Goal: Task Accomplishment & Management: Complete application form

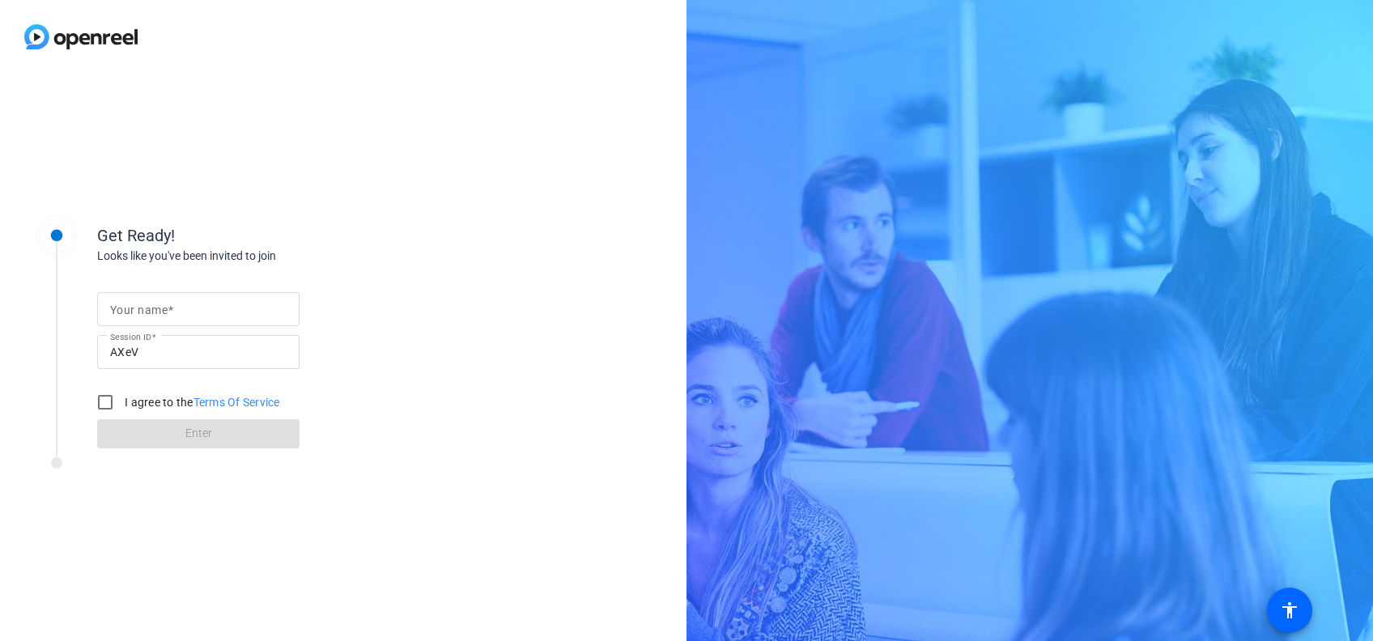
click at [172, 310] on span at bounding box center [171, 310] width 6 height 13
click at [172, 310] on input "Your name" at bounding box center [198, 308] width 176 height 19
type input "[PERSON_NAME]"
click at [113, 395] on input "I agree to the Terms Of Service" at bounding box center [105, 402] width 32 height 32
checkbox input "true"
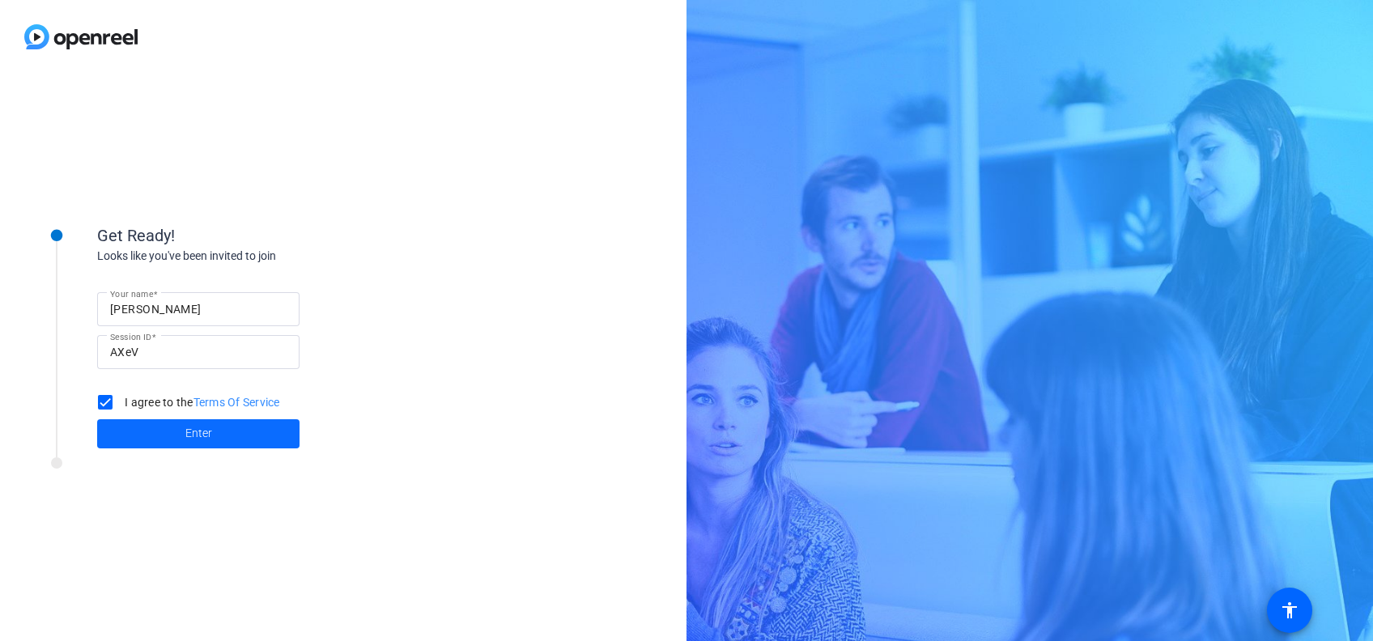
click at [138, 417] on span at bounding box center [198, 433] width 202 height 39
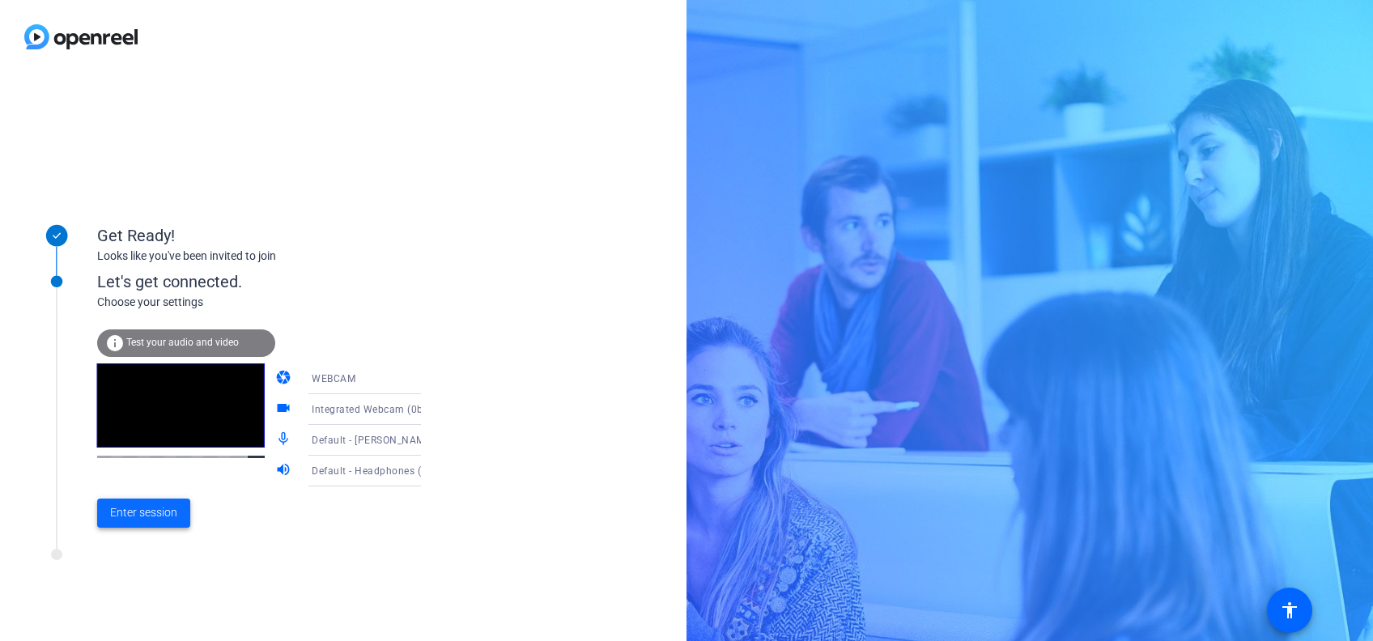
click at [188, 505] on span at bounding box center [143, 513] width 93 height 39
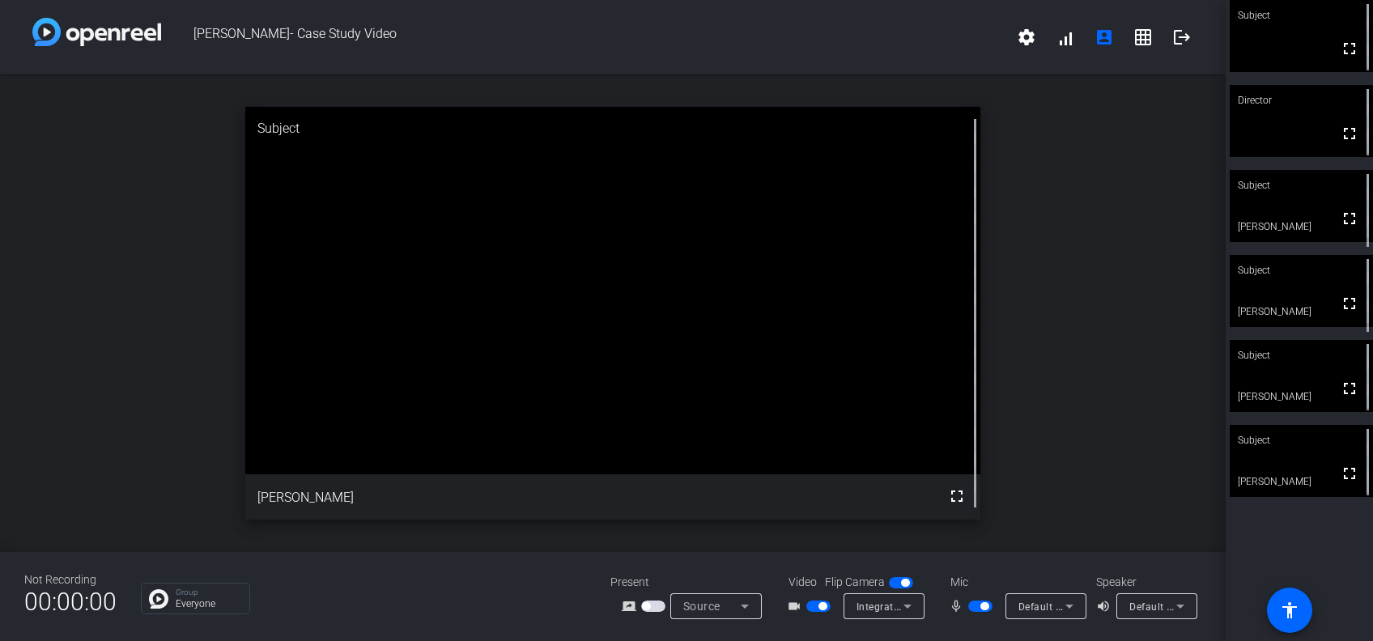
click at [970, 607] on span "button" at bounding box center [980, 606] width 24 height 11
click at [902, 583] on span "button" at bounding box center [905, 583] width 8 height 8
click at [902, 583] on span "button" at bounding box center [901, 582] width 24 height 11
click at [902, 583] on span "button" at bounding box center [905, 583] width 8 height 8
click at [902, 583] on span "button" at bounding box center [901, 582] width 24 height 11
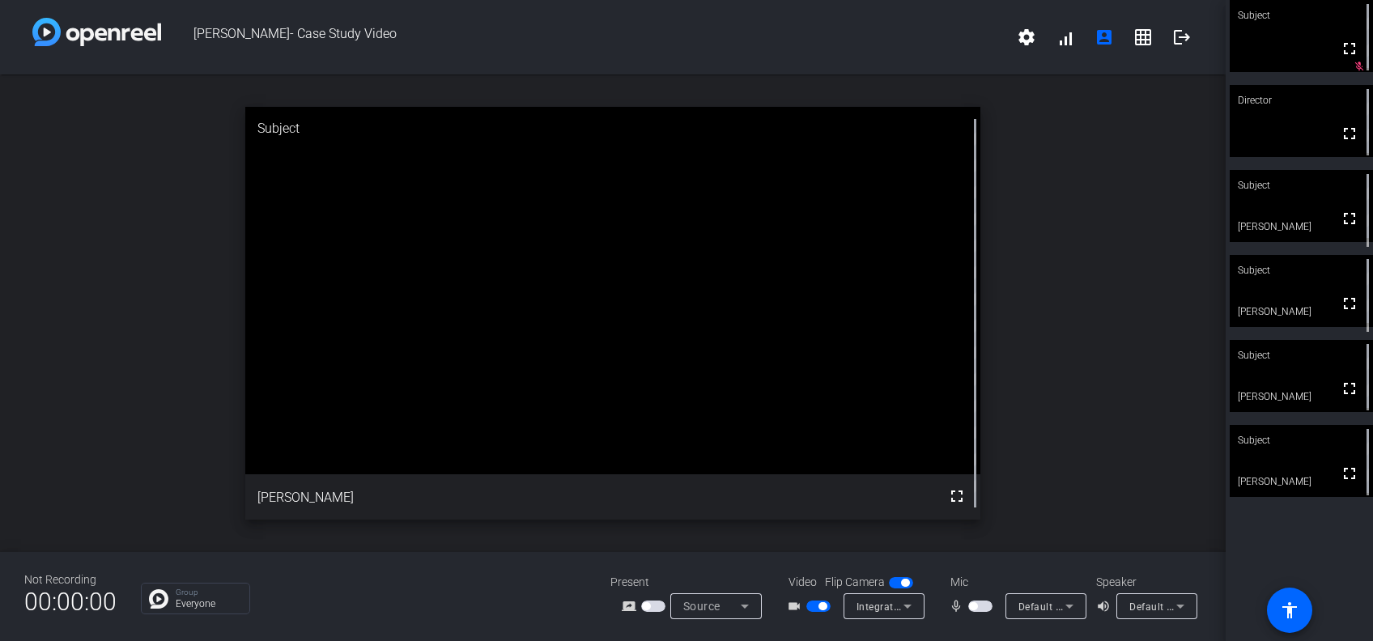
click at [980, 609] on span "button" at bounding box center [980, 606] width 24 height 11
click at [976, 608] on span "button" at bounding box center [973, 606] width 8 height 8
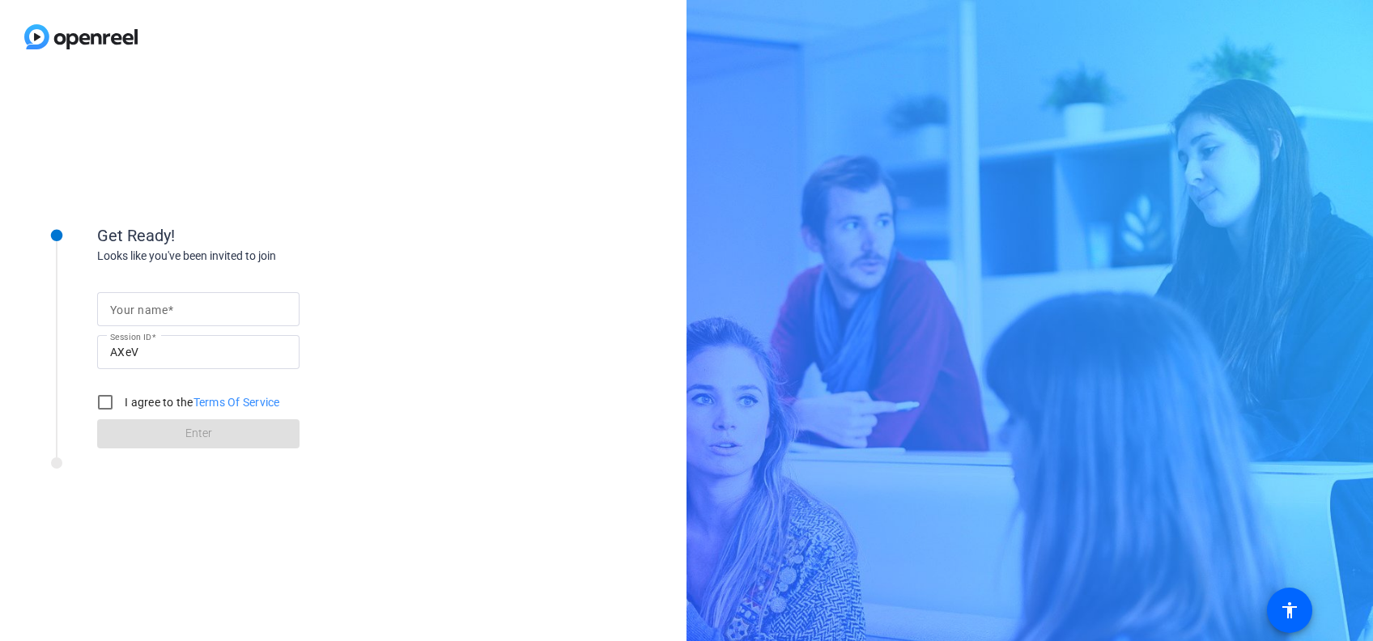
click at [204, 326] on div at bounding box center [198, 335] width 202 height 18
click at [204, 317] on input "Your name" at bounding box center [198, 308] width 176 height 19
type input "[PERSON_NAME]"
click at [146, 391] on div "I agree to the Terms Of Service" at bounding box center [184, 402] width 191 height 32
click at [93, 406] on input "I agree to the Terms Of Service" at bounding box center [105, 402] width 32 height 32
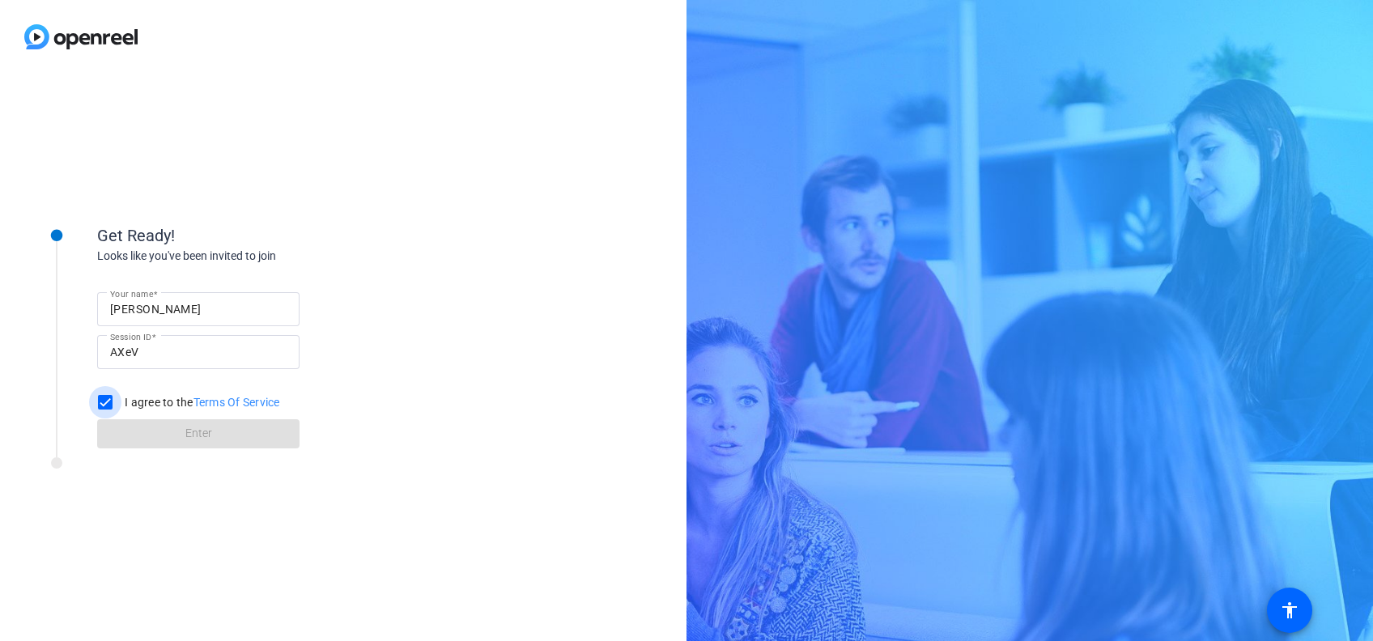
checkbox input "true"
click at [117, 423] on span at bounding box center [198, 433] width 202 height 39
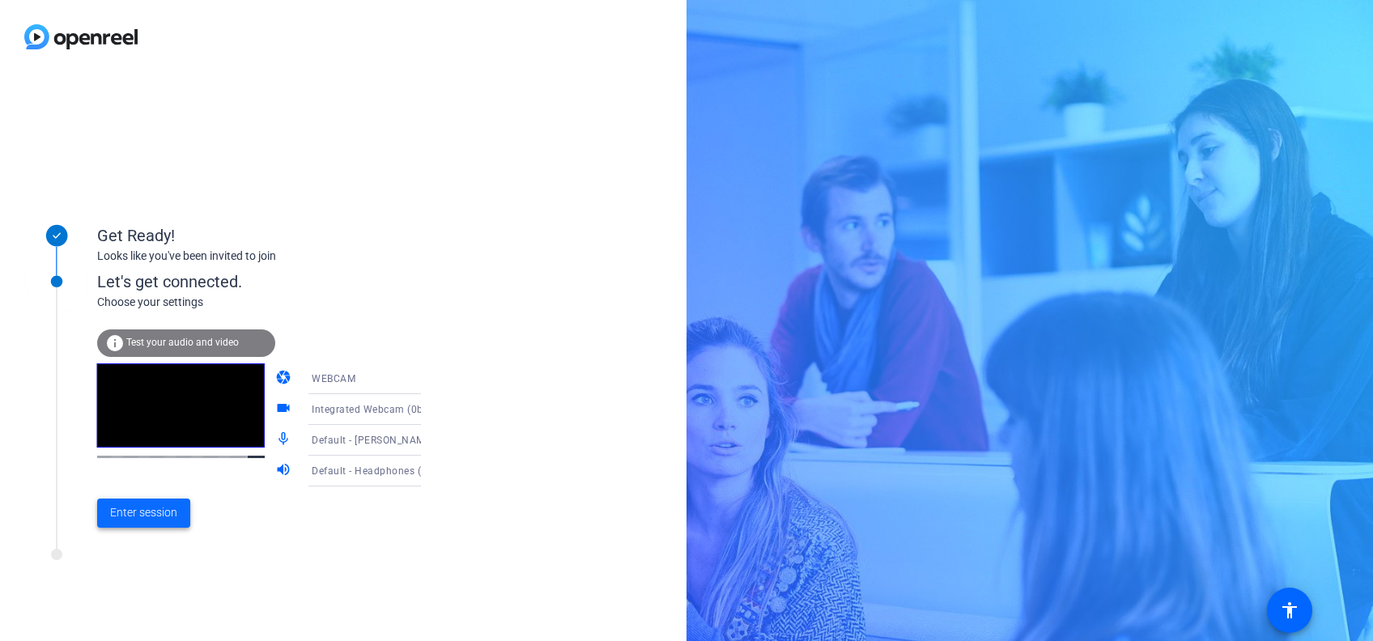
click at [149, 508] on span "Enter session" at bounding box center [143, 512] width 67 height 17
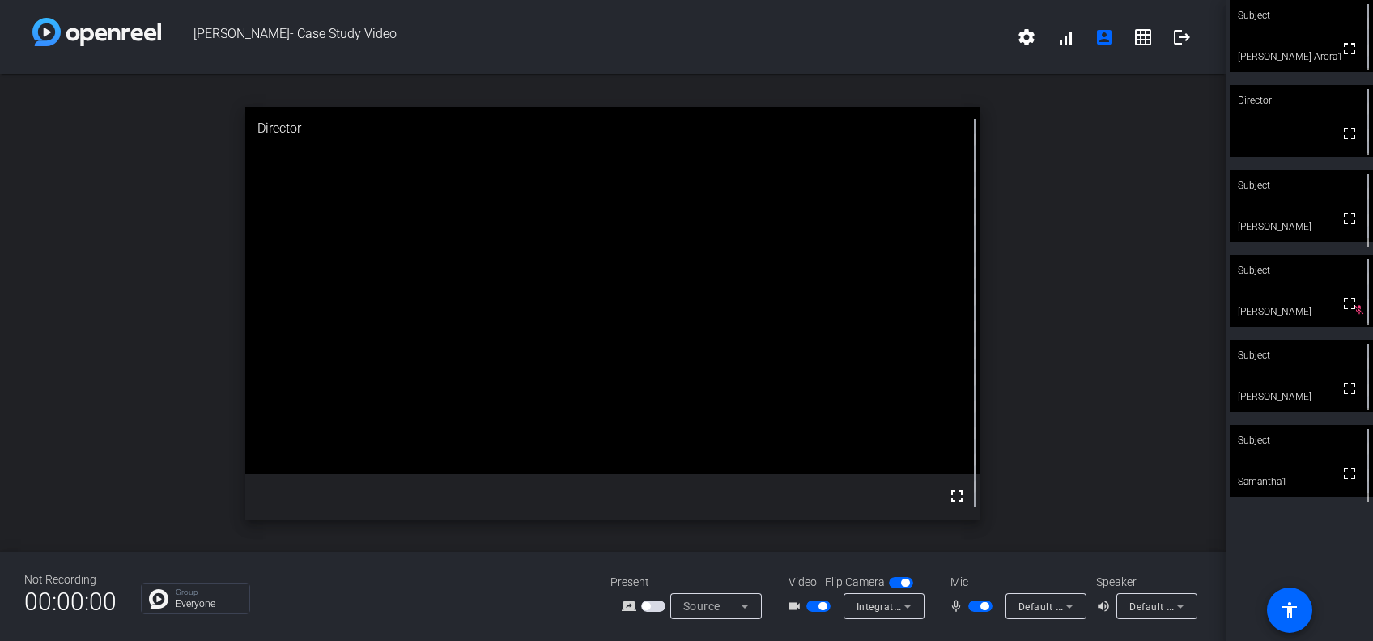
click at [1277, 51] on video at bounding box center [1301, 36] width 143 height 72
click at [988, 609] on span "button" at bounding box center [980, 606] width 24 height 11
click at [971, 613] on mat-slide-toggle at bounding box center [982, 605] width 28 height 17
click at [972, 601] on span "button" at bounding box center [980, 606] width 24 height 11
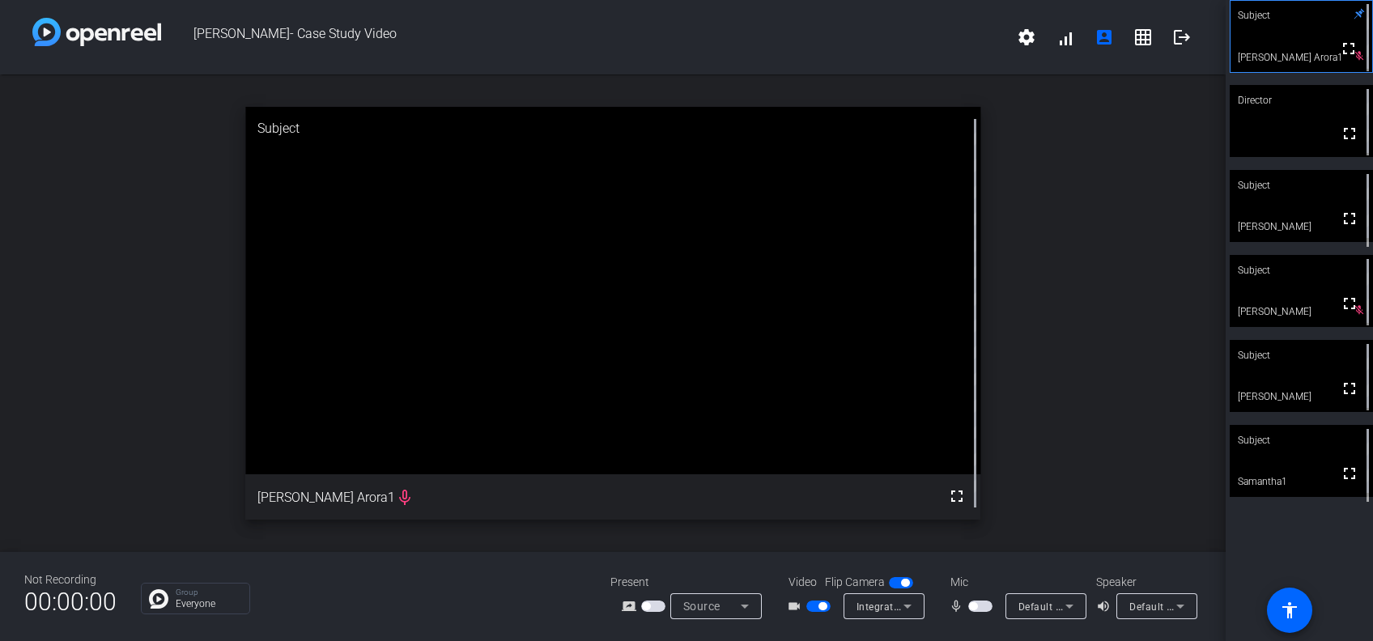
click at [975, 606] on span "button" at bounding box center [973, 606] width 8 height 8
drag, startPoint x: 969, startPoint y: 610, endPoint x: 935, endPoint y: 546, distance: 71.7
click at [935, 546] on div "open_in_new Subject fullscreen Jeeten Arora1" at bounding box center [613, 313] width 1226 height 478
click at [975, 602] on span "button" at bounding box center [980, 606] width 24 height 11
click at [975, 602] on span "button" at bounding box center [973, 606] width 8 height 8
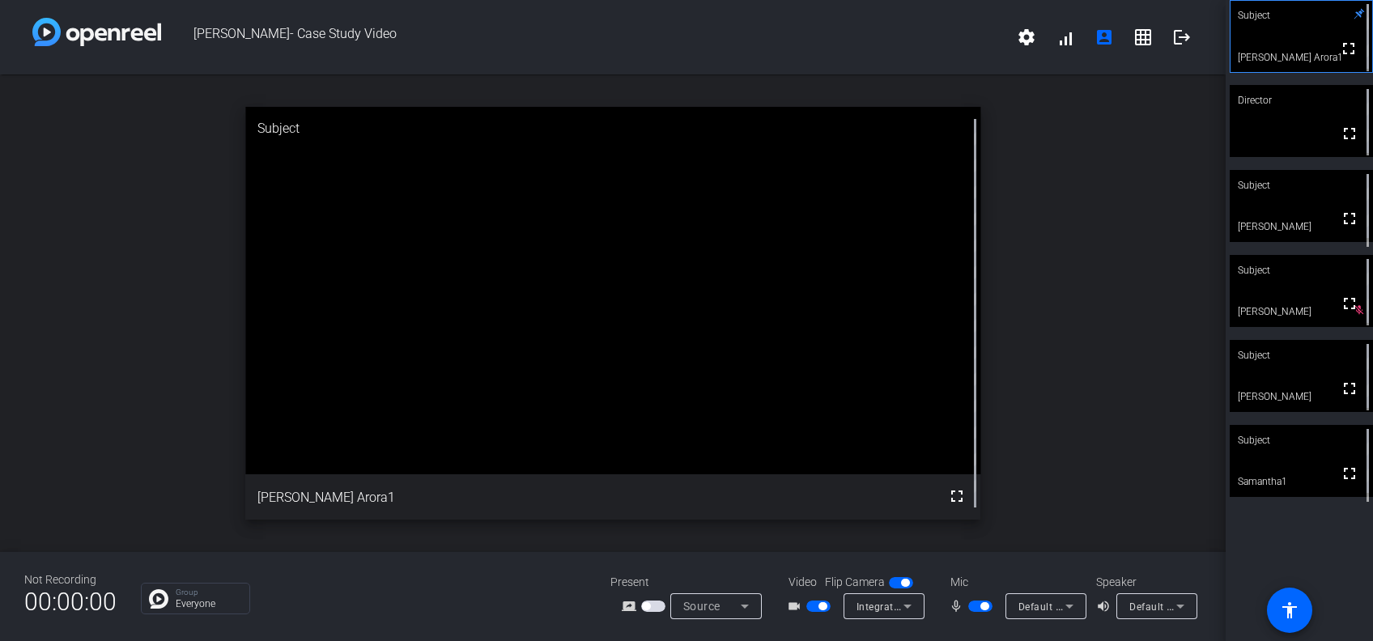
click at [975, 602] on span "button" at bounding box center [980, 606] width 24 height 11
click at [975, 602] on span "button" at bounding box center [973, 606] width 8 height 8
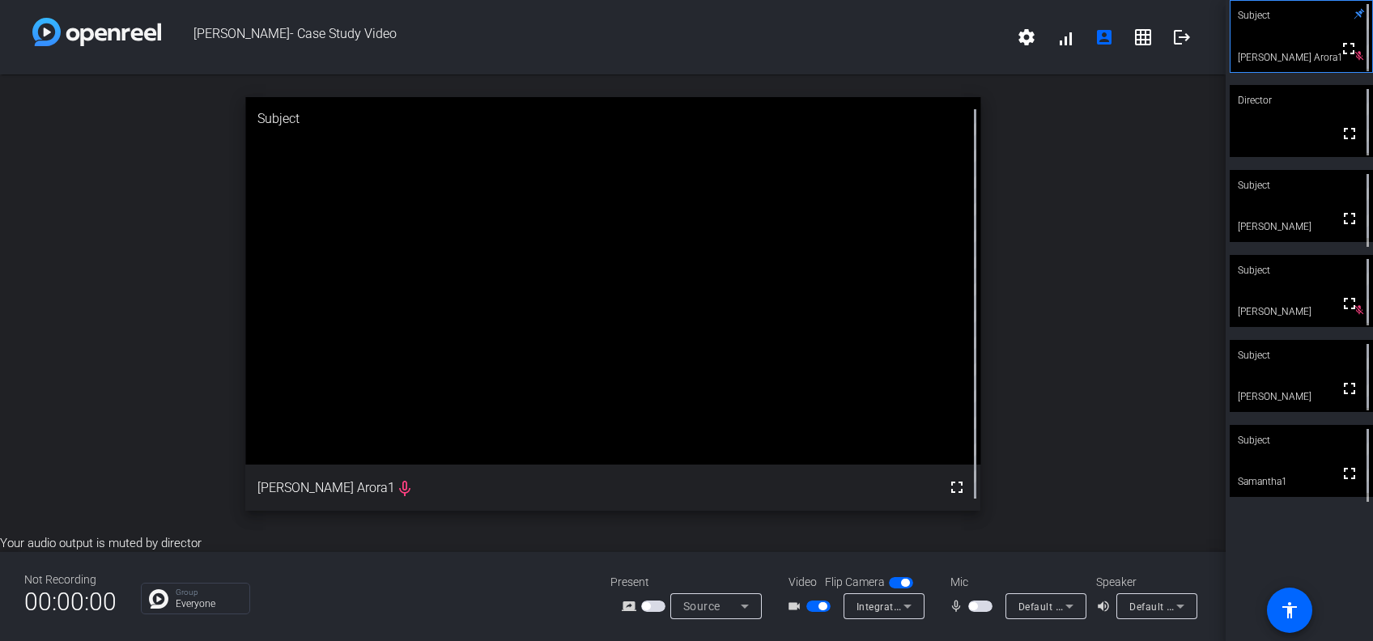
click at [975, 602] on span "button" at bounding box center [973, 606] width 8 height 8
click at [975, 602] on span "button" at bounding box center [980, 606] width 24 height 11
click at [806, 606] on span "button" at bounding box center [818, 606] width 24 height 11
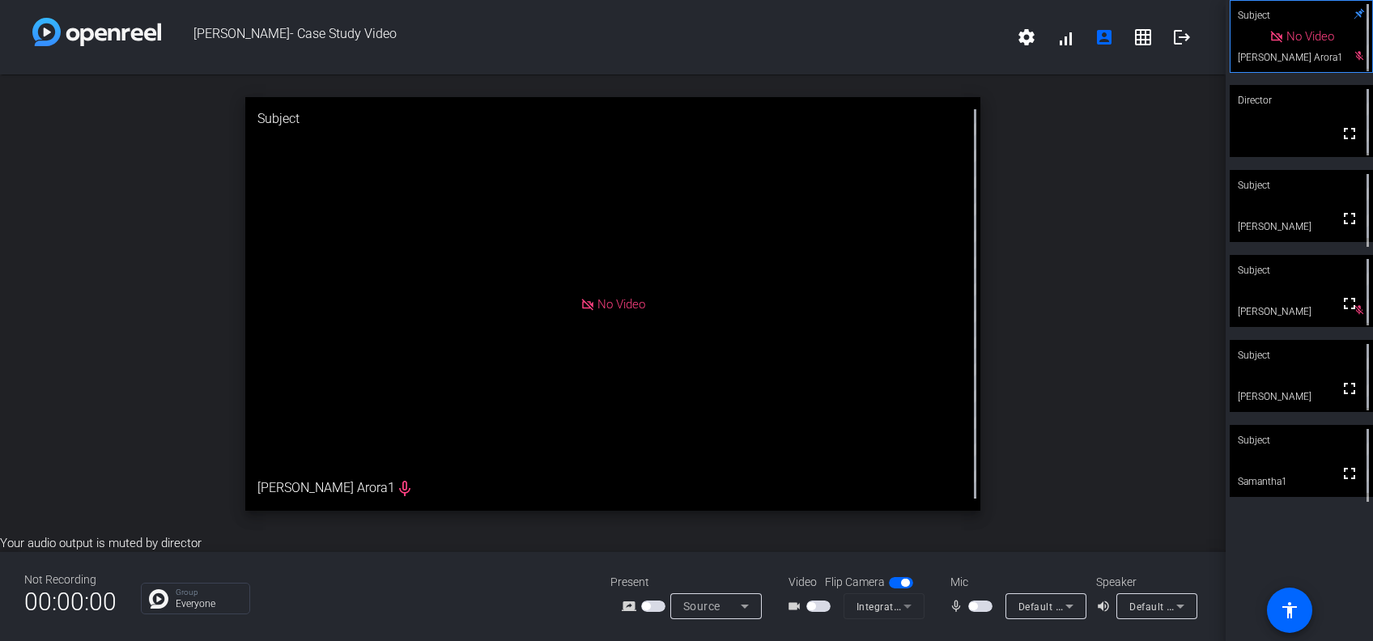
click at [987, 607] on span "button" at bounding box center [980, 606] width 24 height 11
click at [987, 607] on span "button" at bounding box center [984, 606] width 8 height 8
click at [975, 605] on span "button" at bounding box center [973, 606] width 8 height 8
click at [975, 605] on span "button" at bounding box center [980, 606] width 24 height 11
click at [809, 609] on span "button" at bounding box center [811, 606] width 8 height 8
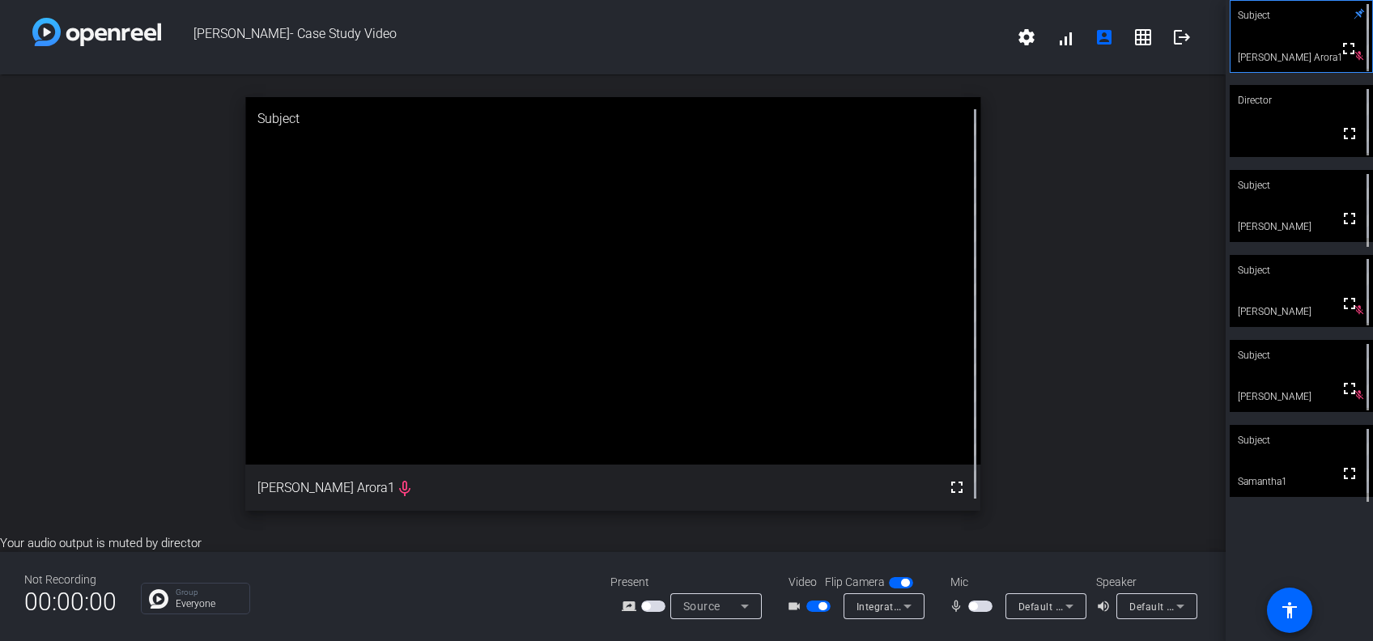
click at [822, 601] on span "button" at bounding box center [818, 606] width 24 height 11
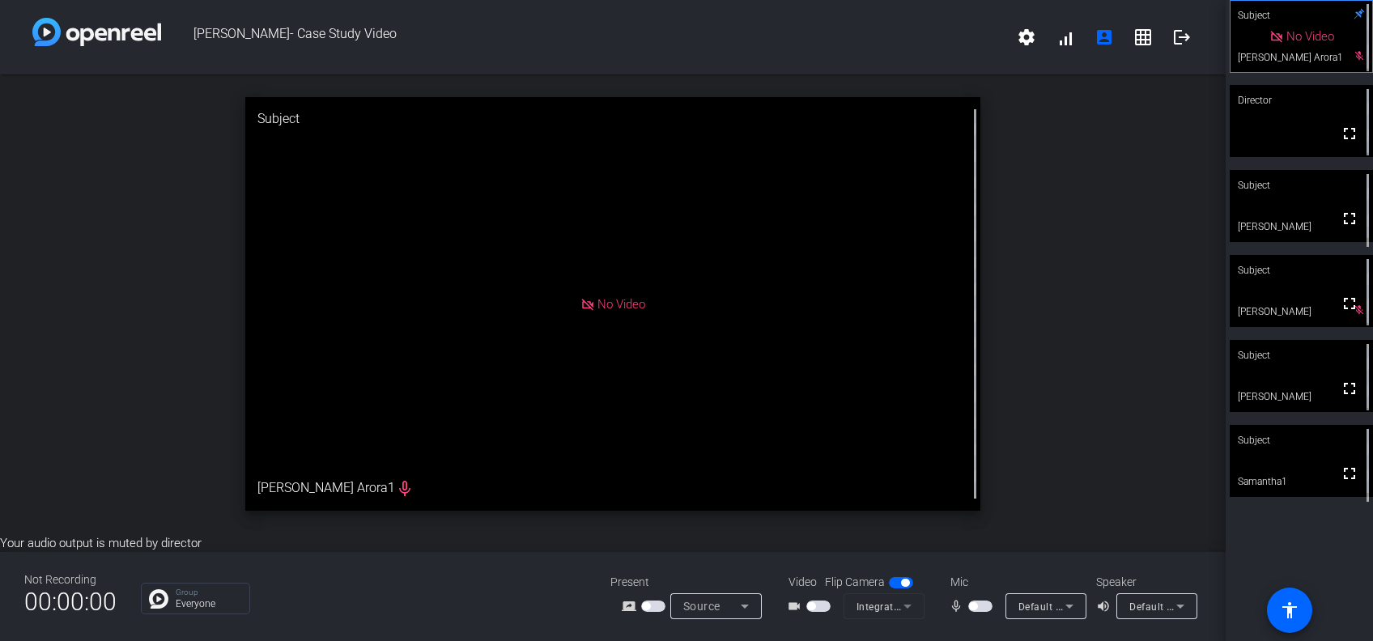
click at [975, 606] on span "button" at bounding box center [973, 606] width 8 height 8
click at [975, 606] on span "button" at bounding box center [980, 606] width 24 height 11
click at [975, 606] on span "button" at bounding box center [973, 606] width 8 height 8
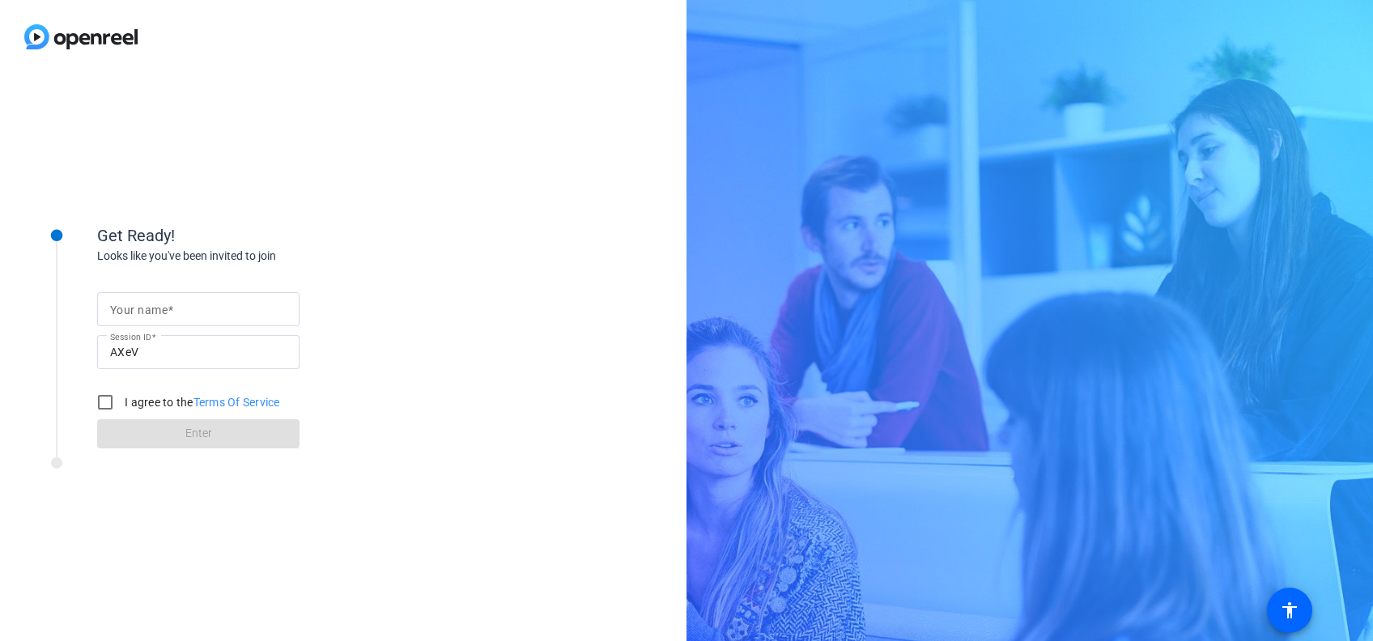
click at [109, 317] on div "Your name" at bounding box center [198, 309] width 202 height 34
type input "[PERSON_NAME]"
click at [102, 406] on input "I agree to the Terms Of Service" at bounding box center [105, 402] width 32 height 32
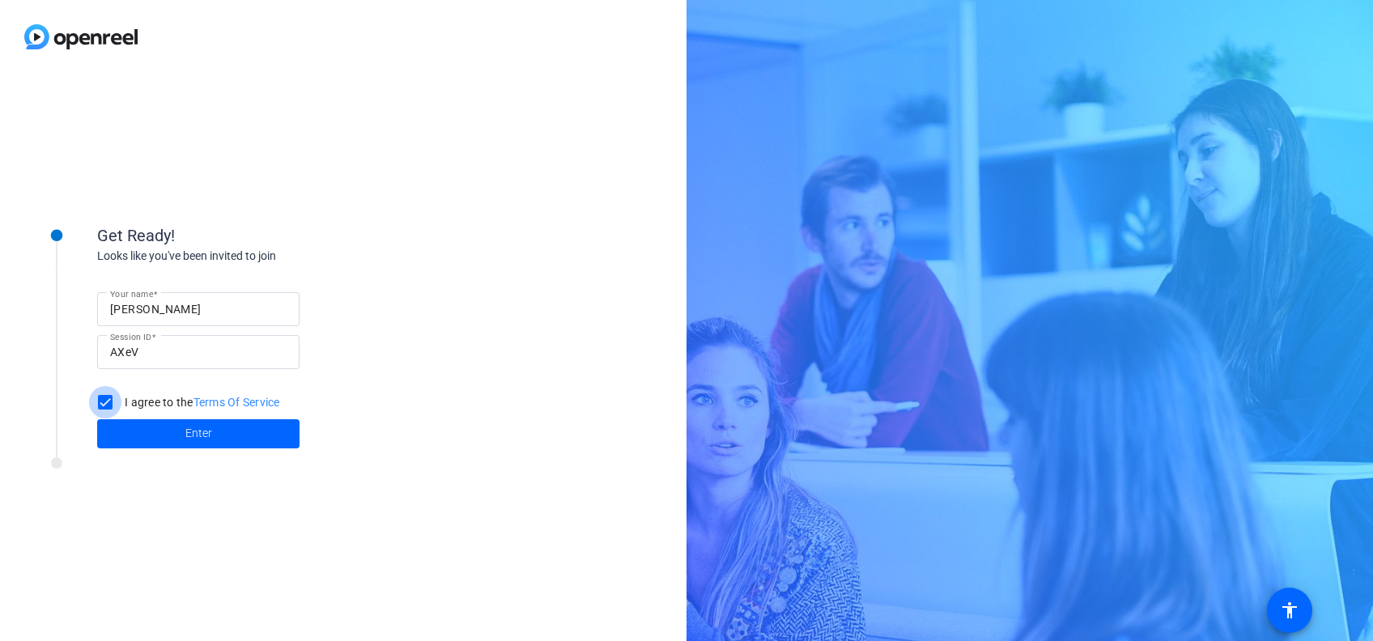
click at [114, 413] on input "I agree to the Terms Of Service" at bounding box center [105, 402] width 32 height 32
checkbox input "true"
click at [141, 443] on span at bounding box center [198, 433] width 202 height 39
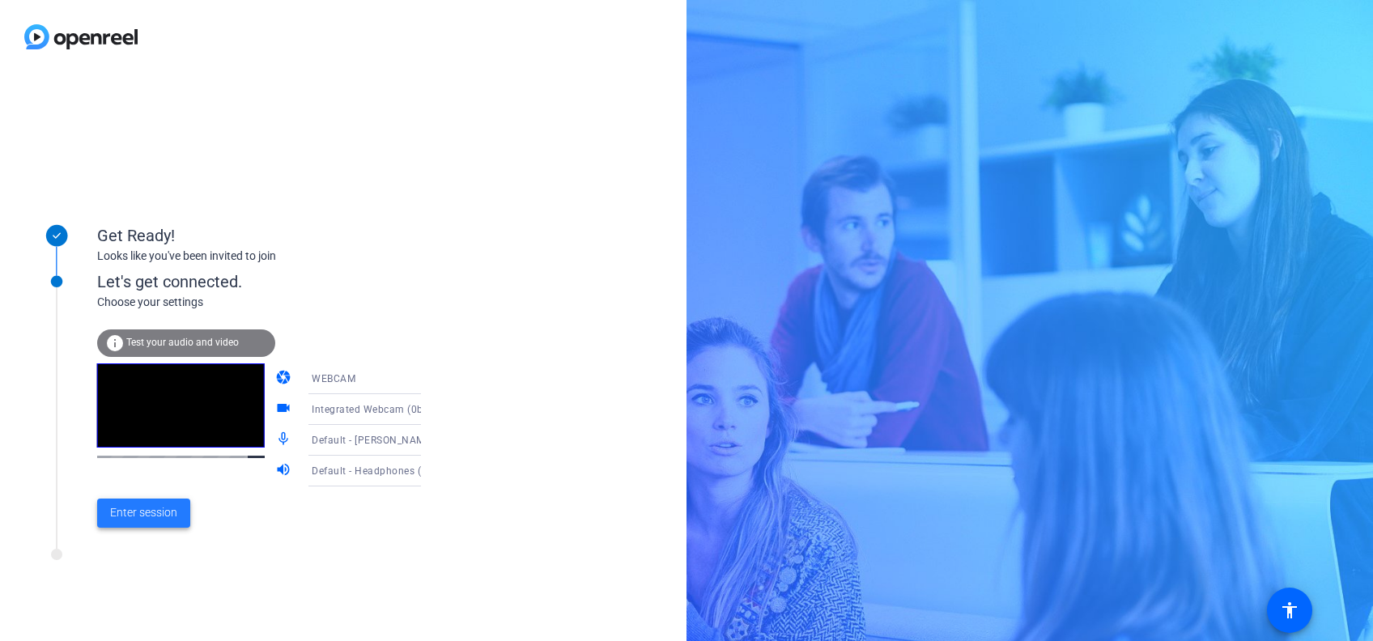
click at [162, 516] on span "Enter session" at bounding box center [143, 512] width 67 height 17
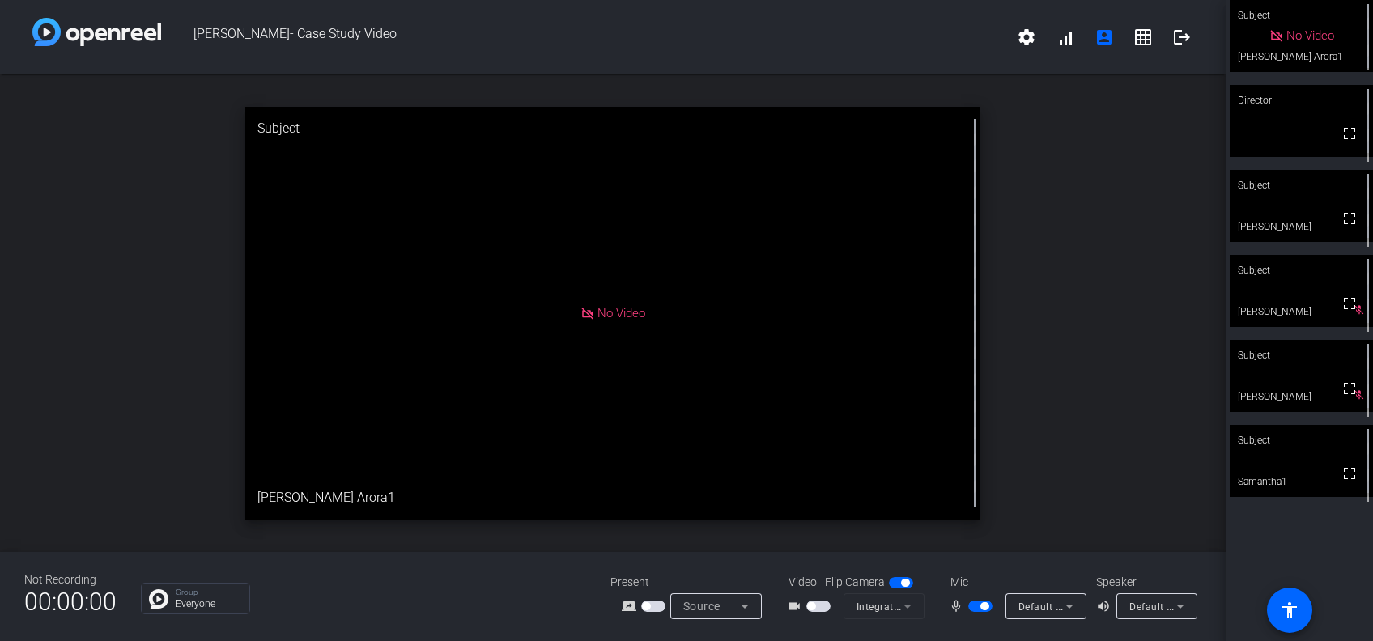
click at [816, 614] on mat-slide-toggle at bounding box center [820, 605] width 28 height 17
click at [818, 609] on span "button" at bounding box center [818, 606] width 24 height 11
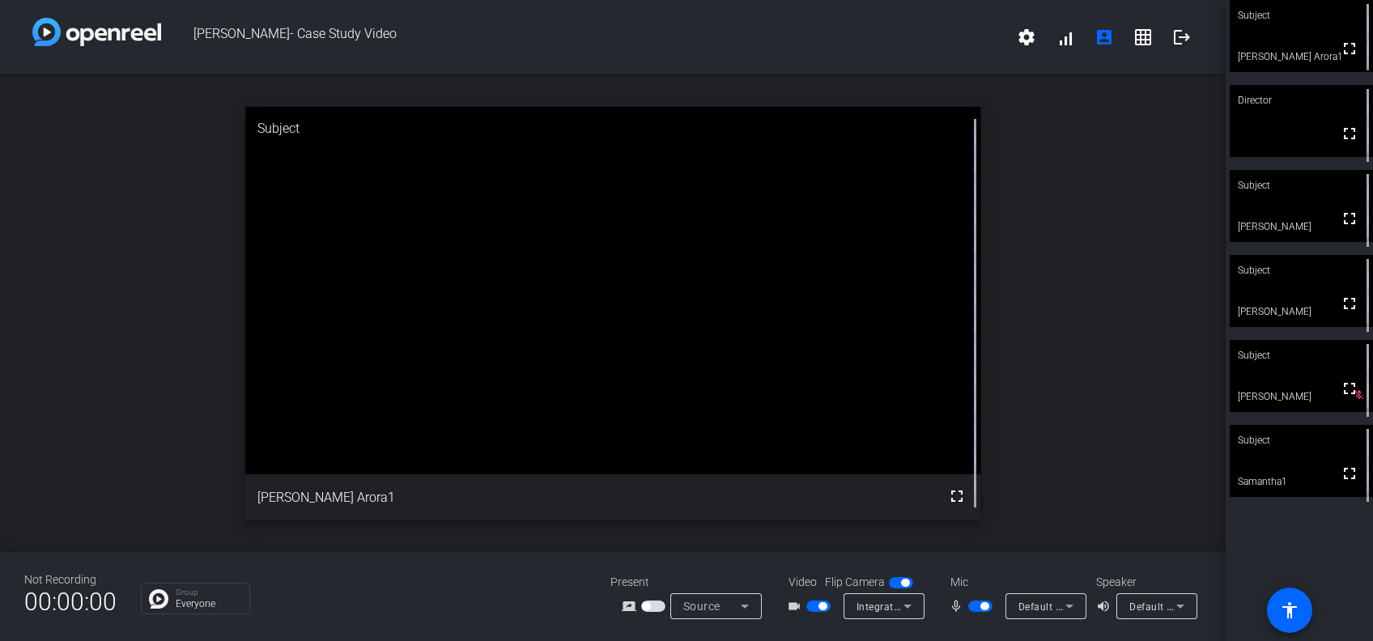
click at [818, 608] on span "button" at bounding box center [822, 606] width 8 height 8
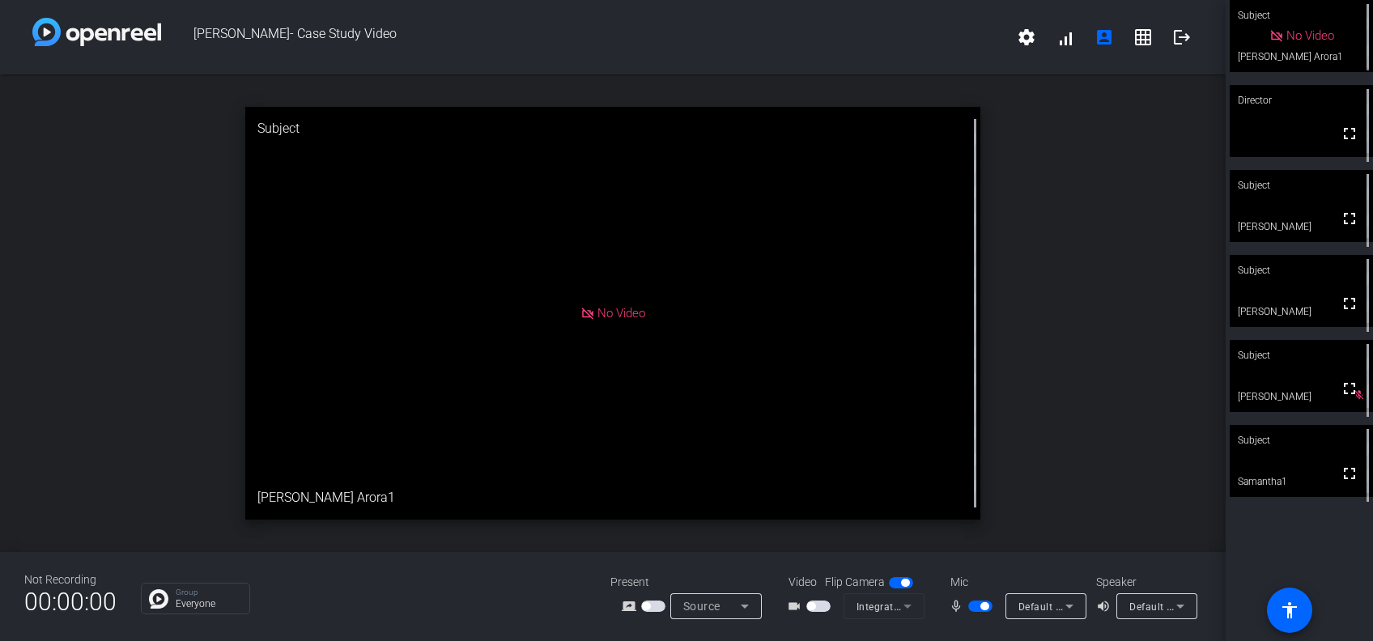
click at [980, 605] on span "button" at bounding box center [984, 606] width 8 height 8
click at [974, 603] on span "button" at bounding box center [973, 606] width 8 height 8
click at [974, 603] on span "button" at bounding box center [980, 606] width 24 height 11
click at [974, 603] on span "button" at bounding box center [973, 606] width 8 height 8
click at [1178, 32] on mat-icon "logout" at bounding box center [1181, 37] width 19 height 19
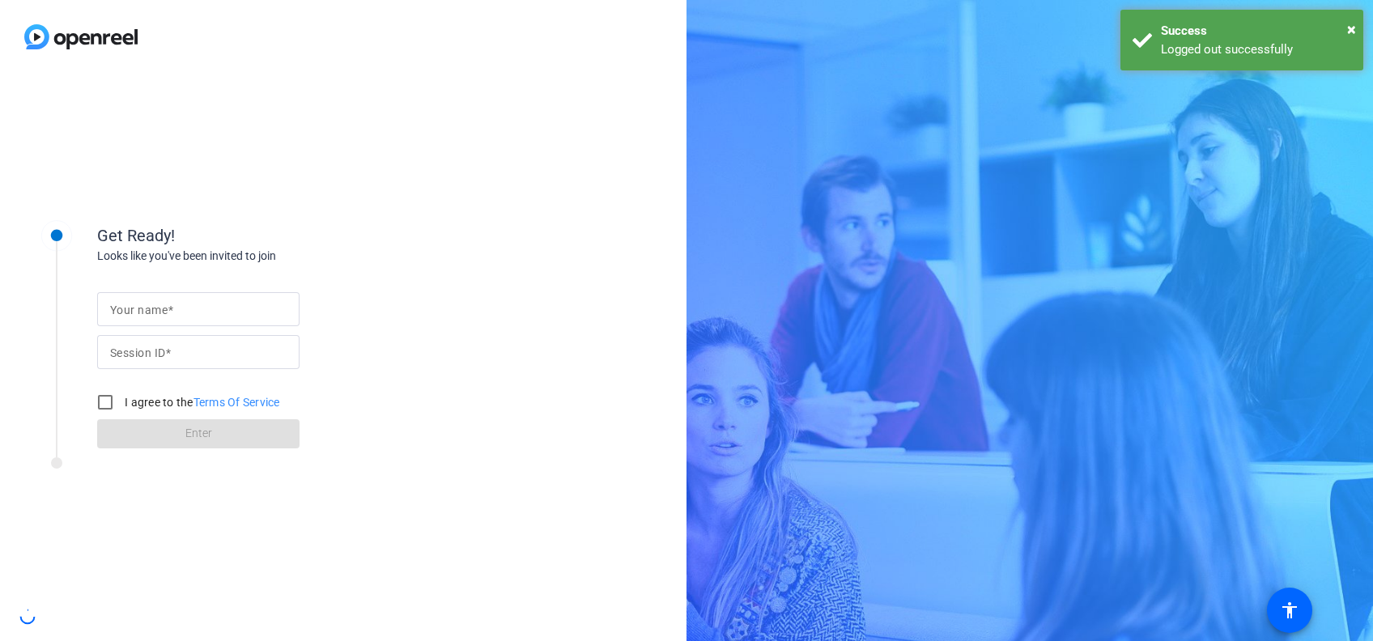
click at [1178, 32] on div "Success" at bounding box center [1256, 31] width 190 height 19
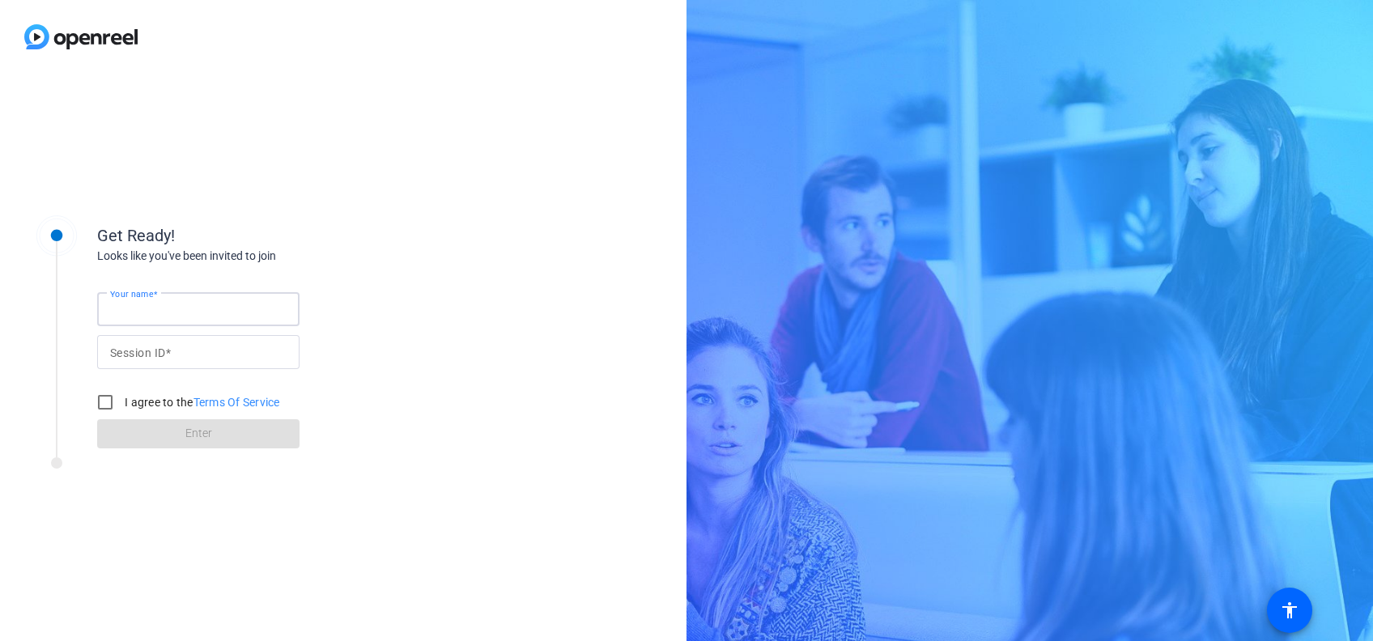
click at [223, 300] on input "Your name" at bounding box center [198, 308] width 176 height 19
type input "[PERSON_NAME]"
click at [186, 358] on input "Session ID" at bounding box center [198, 351] width 176 height 19
type input "tb7v"
click at [102, 392] on input "I agree to the Terms Of Service" at bounding box center [105, 402] width 32 height 32
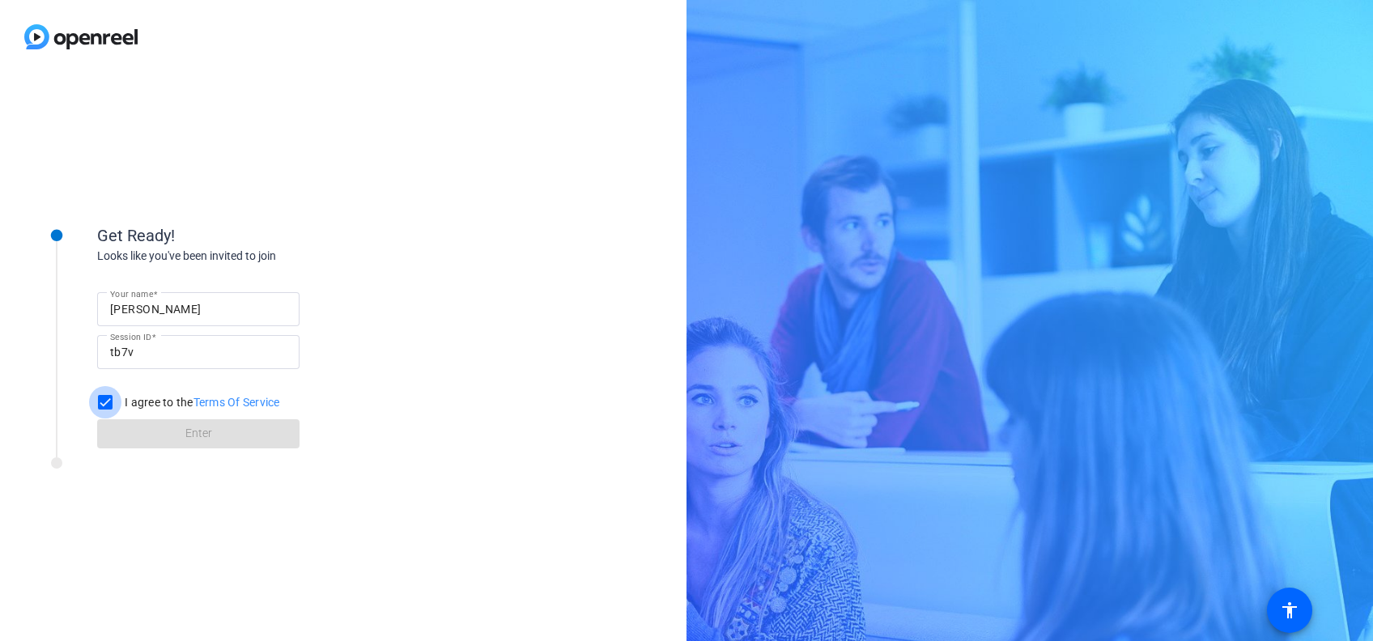
checkbox input "true"
click at [167, 429] on span at bounding box center [198, 433] width 202 height 39
click at [214, 300] on input "Your name" at bounding box center [198, 308] width 176 height 19
type input "[PERSON_NAME]"
click at [118, 392] on input "I agree to the Terms Of Service" at bounding box center [105, 402] width 32 height 32
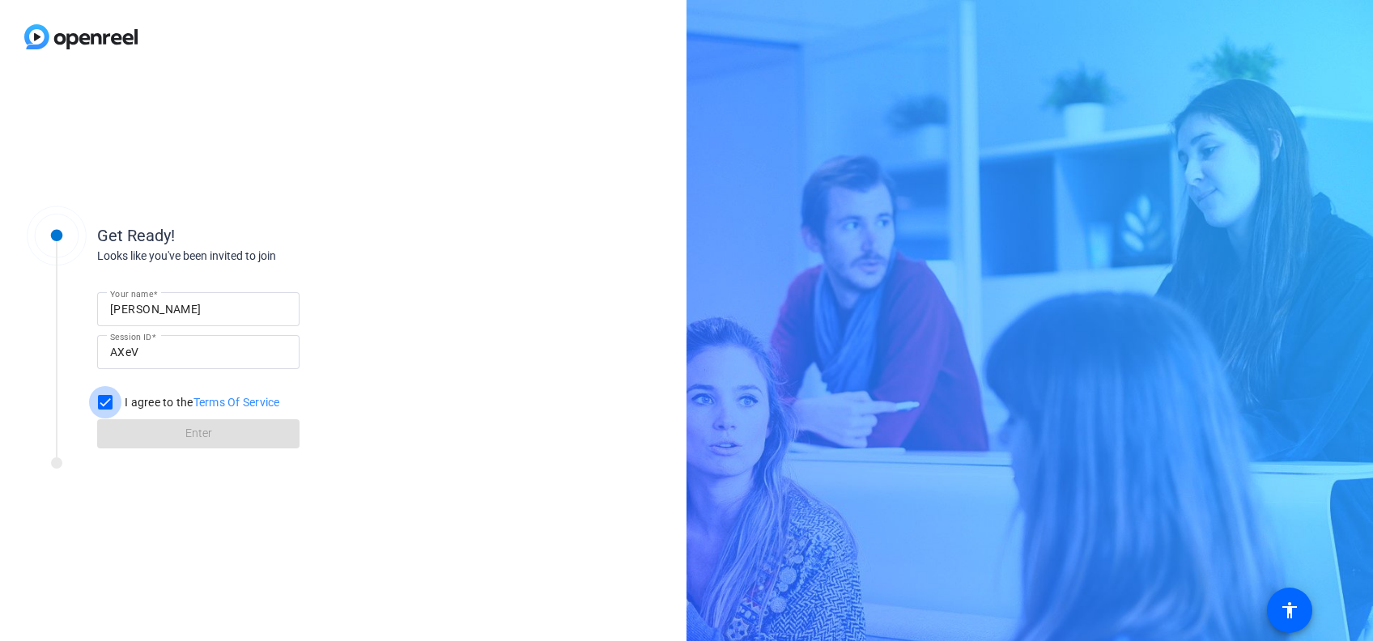
checkbox input "true"
click at [156, 426] on span at bounding box center [198, 433] width 202 height 39
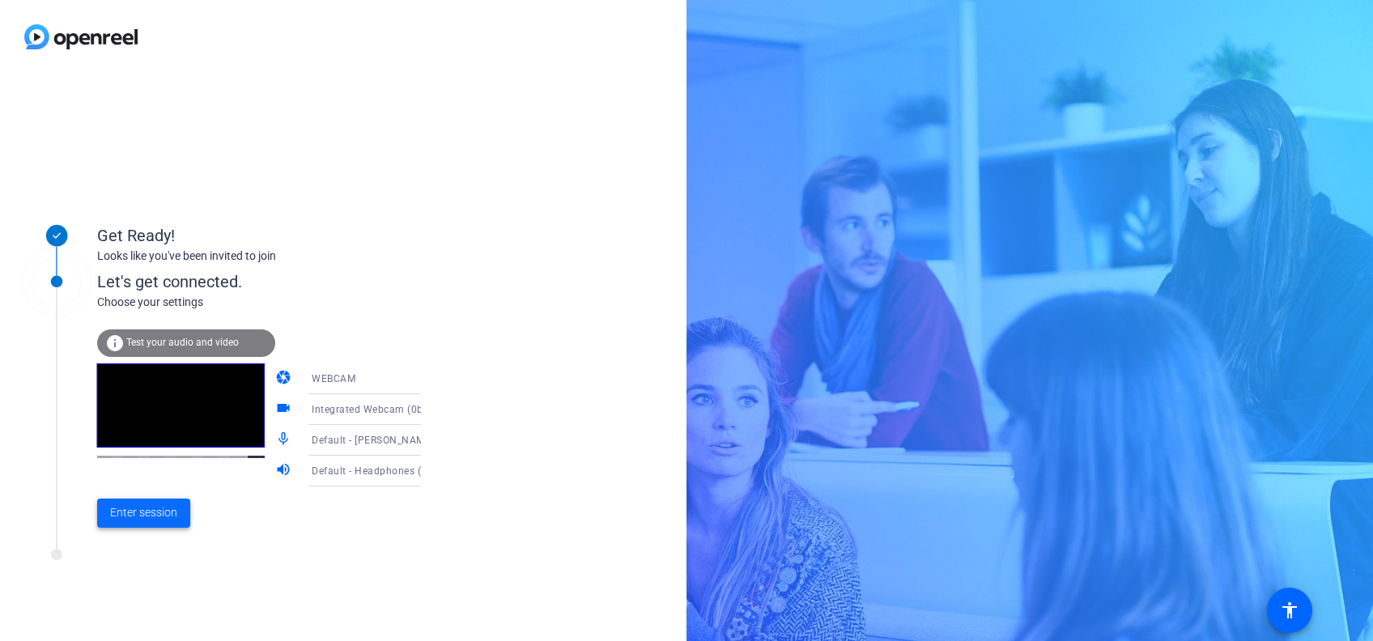
click at [177, 516] on span at bounding box center [143, 513] width 93 height 39
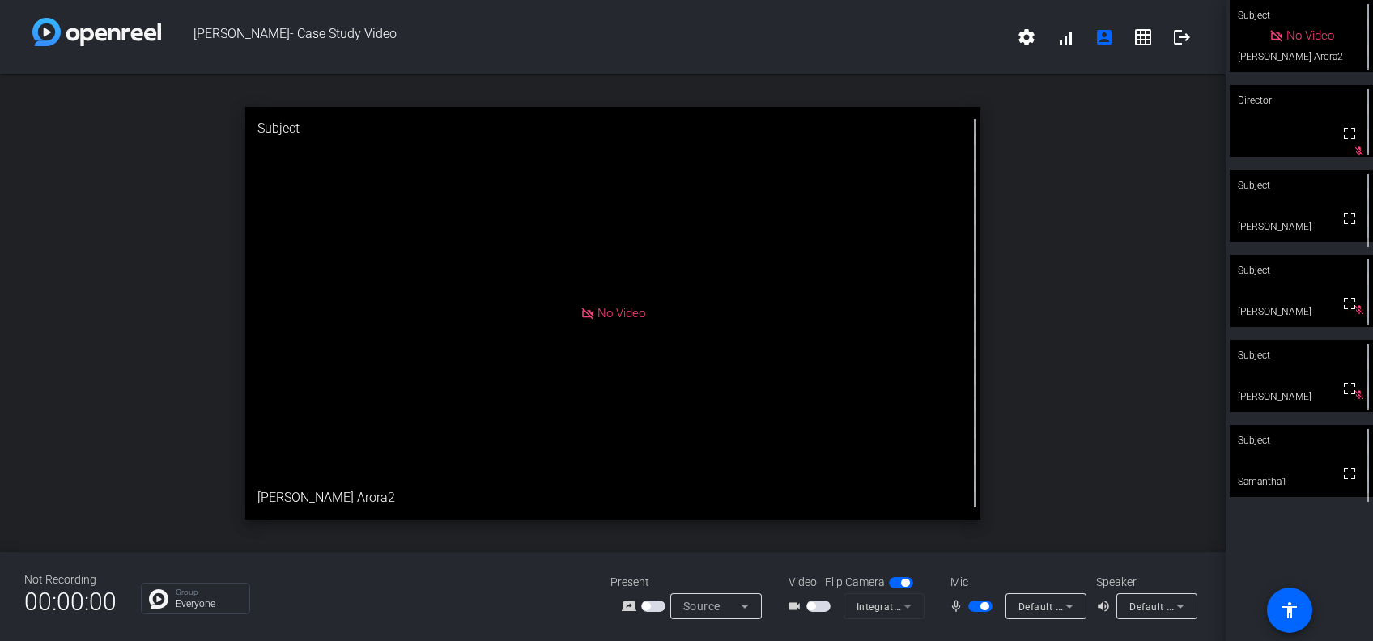
click at [822, 608] on span "button" at bounding box center [818, 606] width 24 height 11
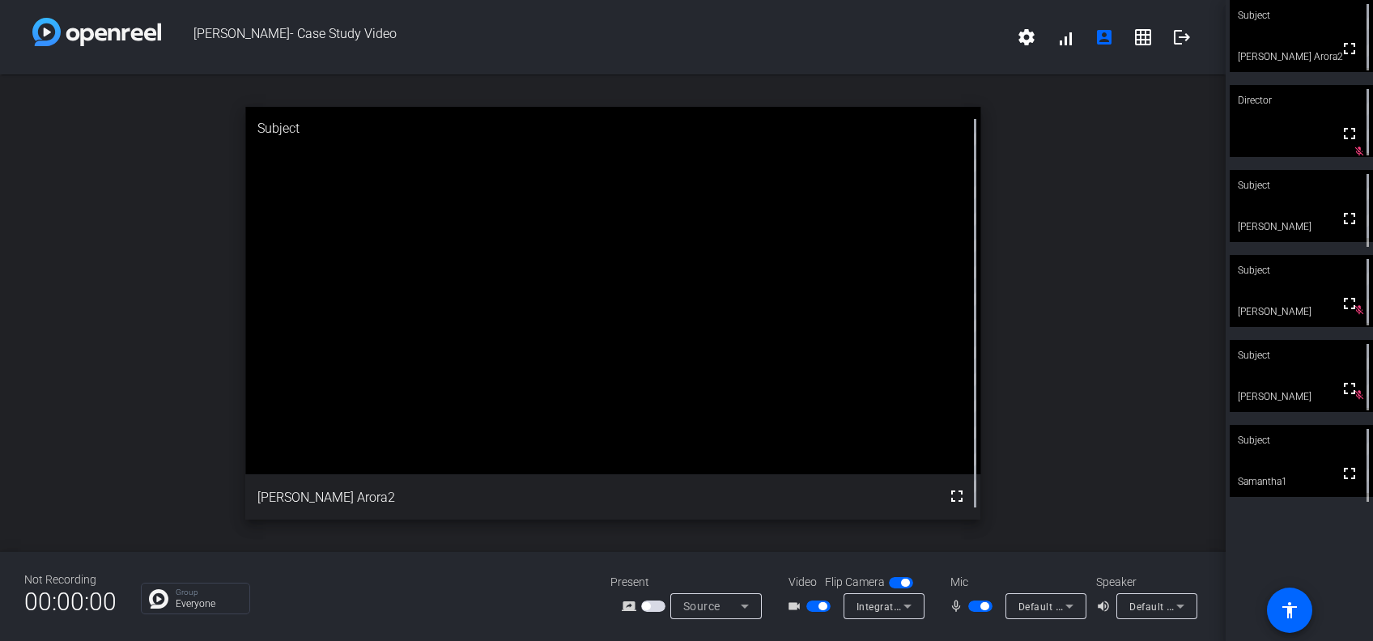
click at [822, 608] on span "button" at bounding box center [822, 606] width 8 height 8
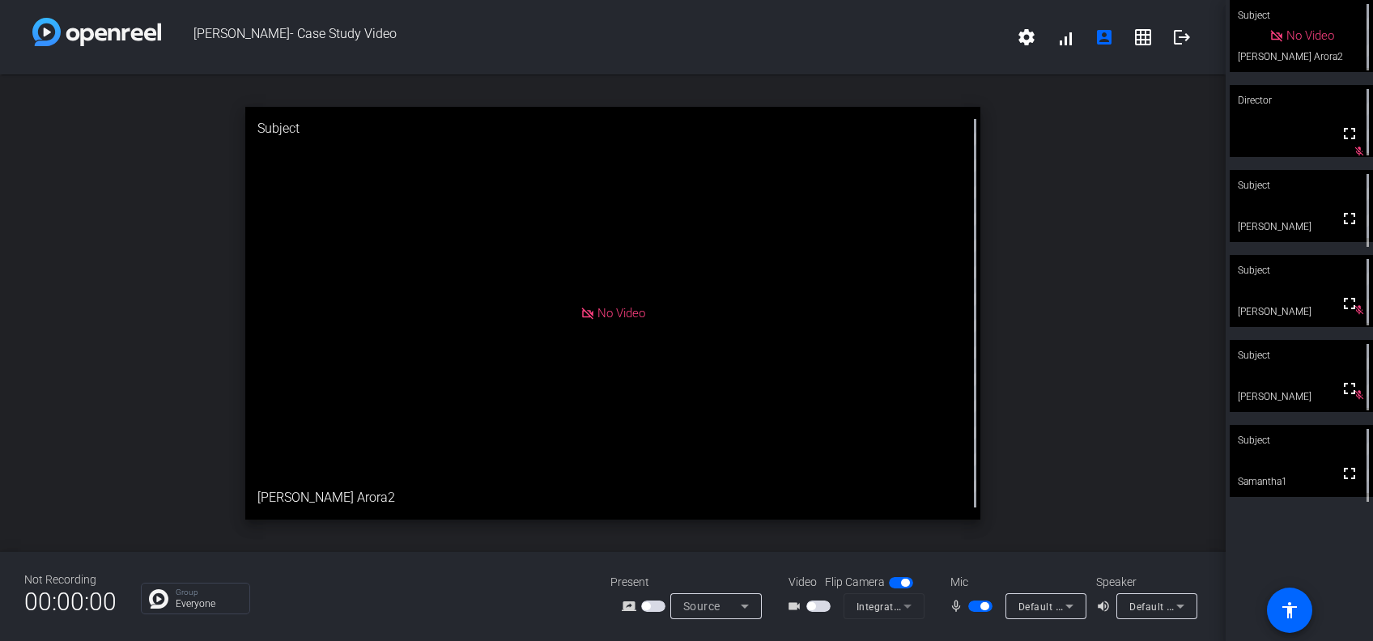
click at [971, 605] on span "button" at bounding box center [980, 606] width 24 height 11
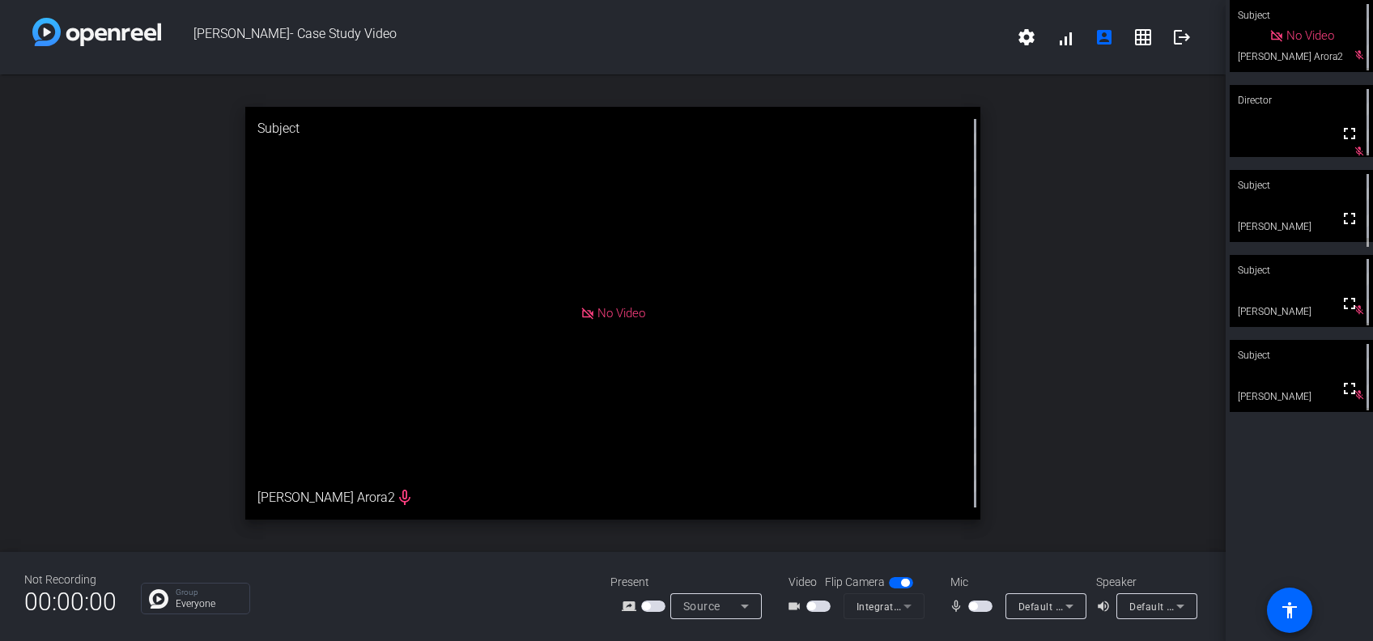
click at [971, 605] on span "button" at bounding box center [973, 606] width 8 height 8
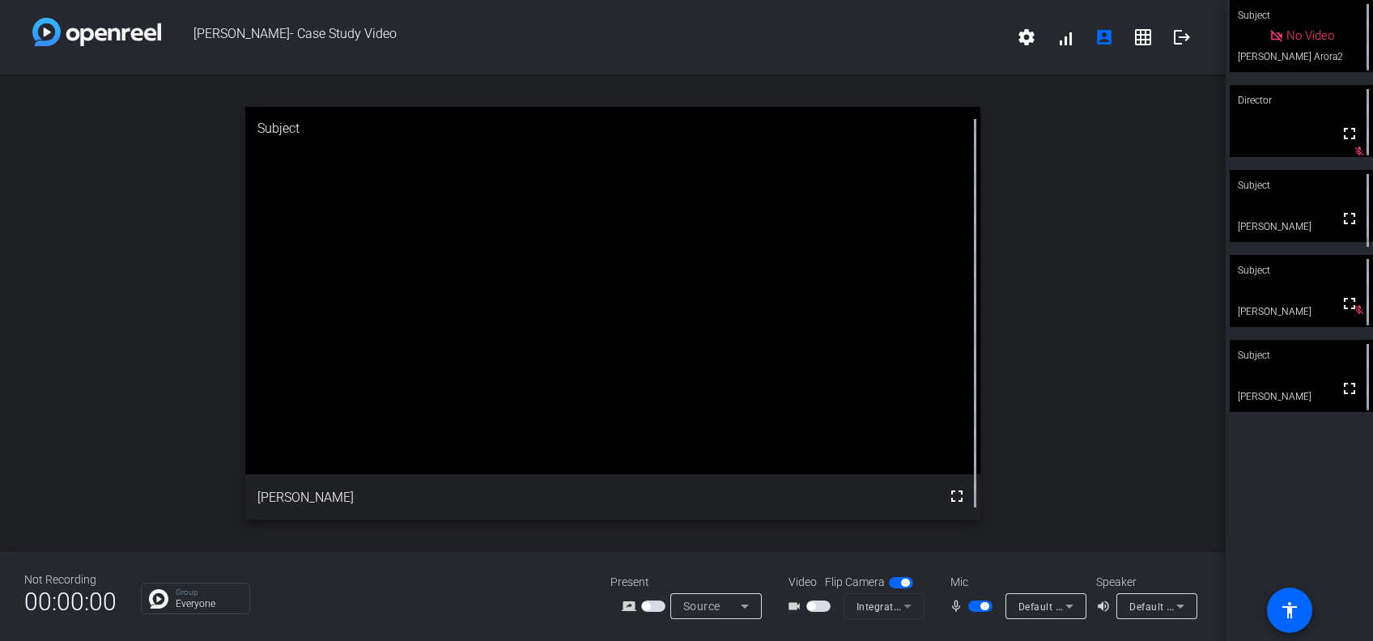
click at [822, 608] on span "button" at bounding box center [818, 606] width 24 height 11
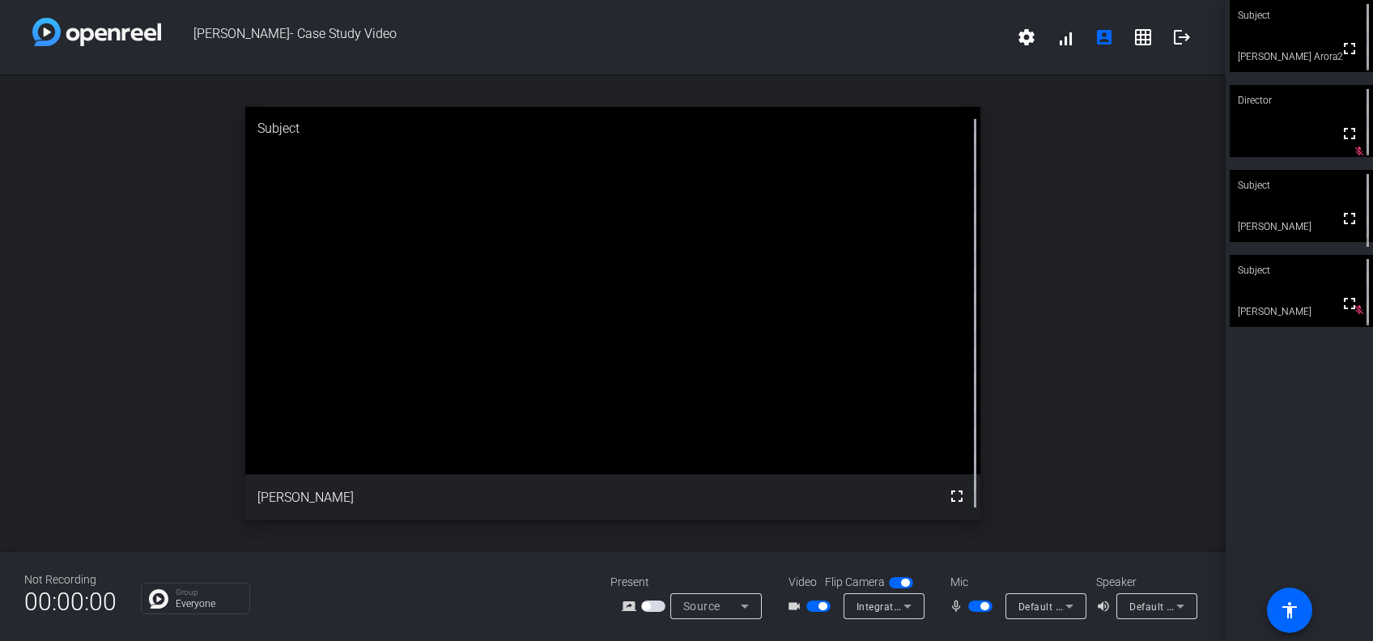
click at [1293, 51] on video at bounding box center [1301, 36] width 143 height 72
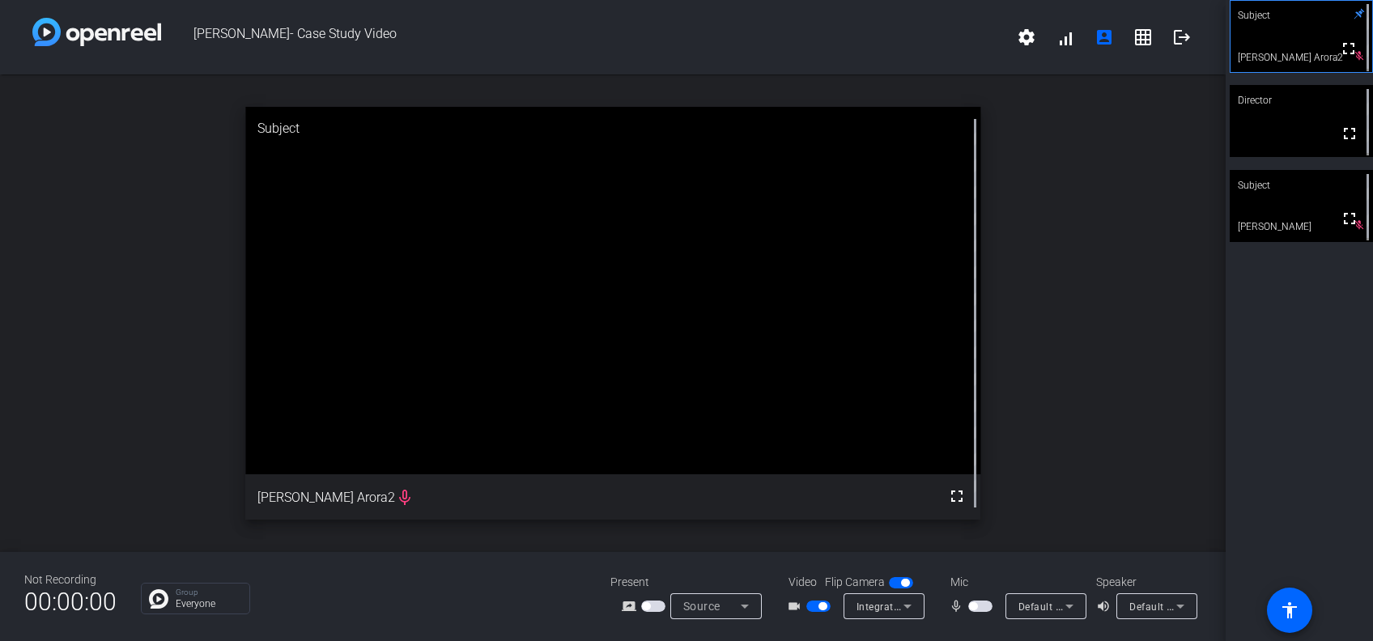
click at [820, 611] on span "button" at bounding box center [818, 606] width 24 height 11
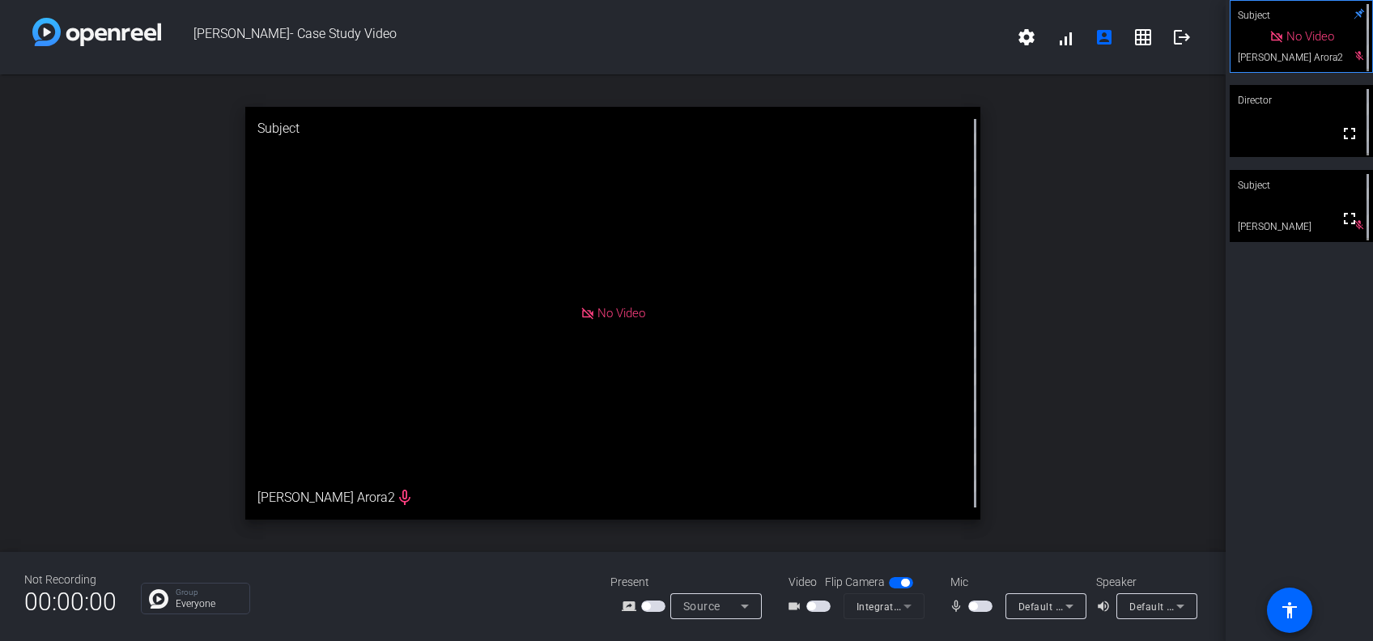
click at [987, 602] on span "button" at bounding box center [980, 606] width 24 height 11
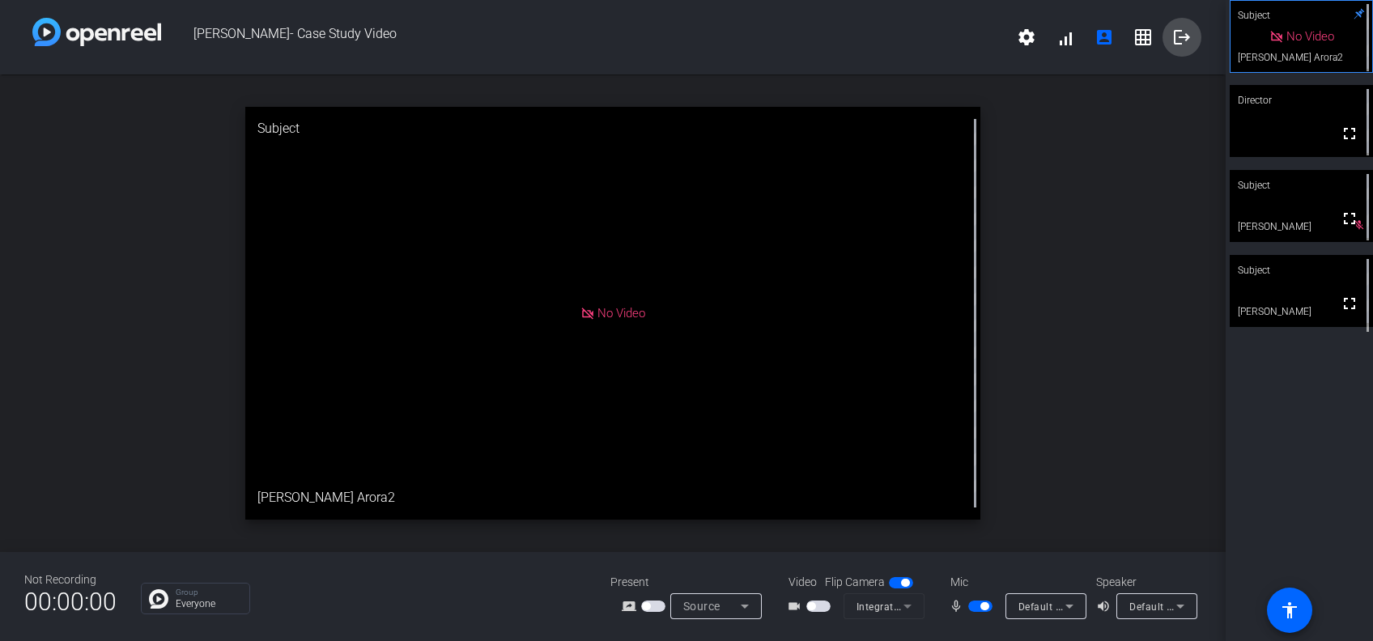
click at [1169, 39] on span at bounding box center [1181, 37] width 39 height 39
